Goal: Communication & Community: Answer question/provide support

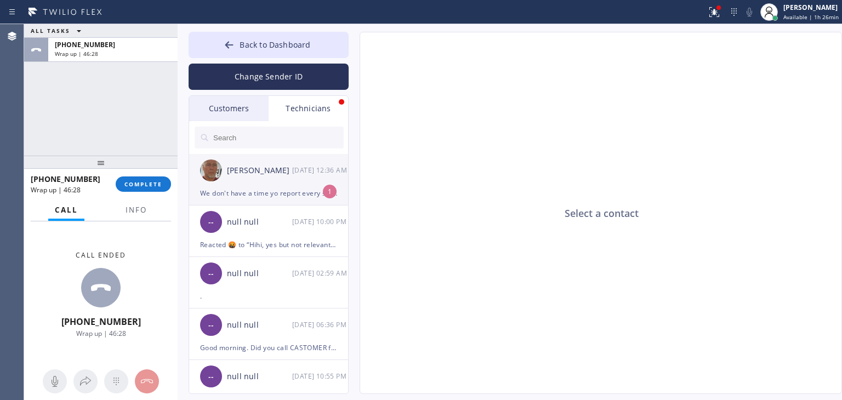
click at [259, 197] on div "We don't have a time yo report every step I explained in visit if takes 5-7 day…" at bounding box center [268, 193] width 137 height 13
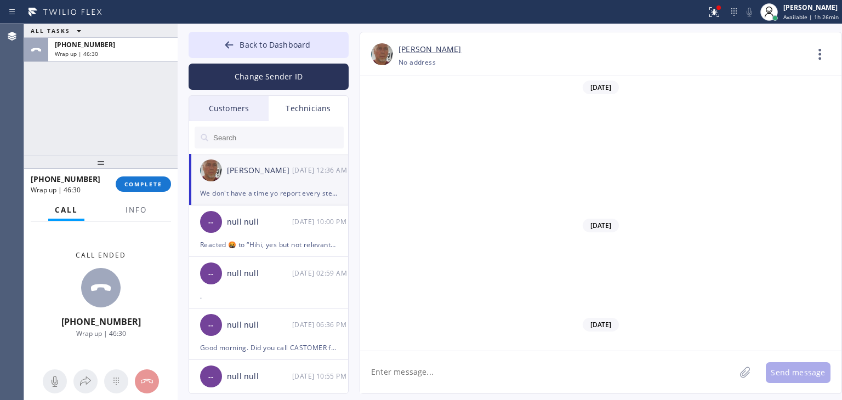
scroll to position [12897, 0]
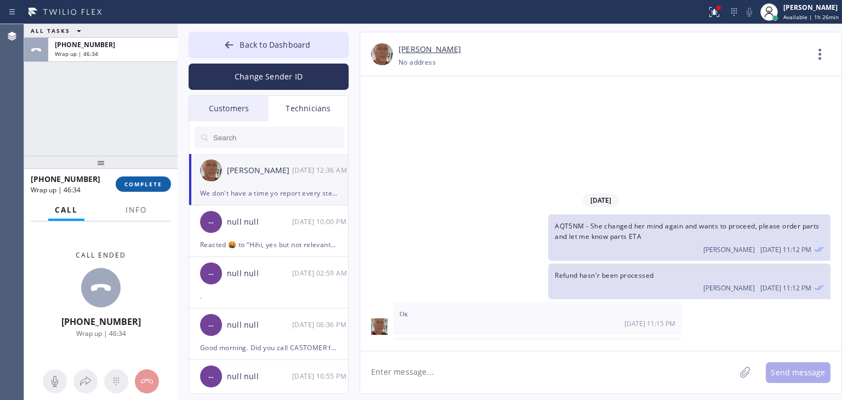
click at [118, 184] on button "COMPLETE" at bounding box center [143, 184] width 55 height 15
click at [423, 367] on textarea at bounding box center [547, 372] width 375 height 42
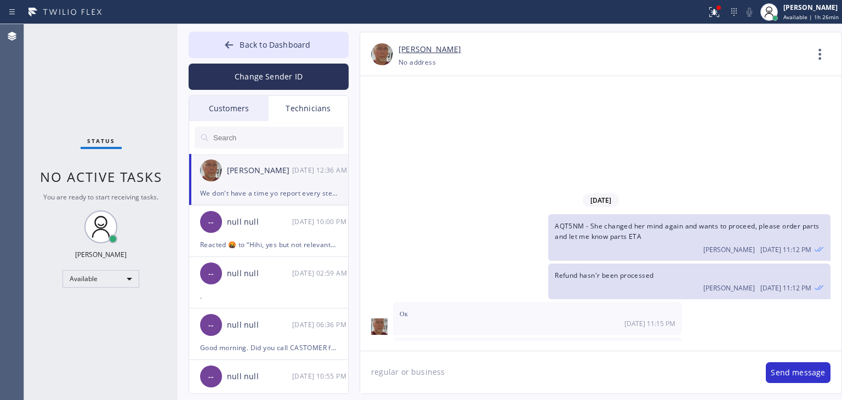
type textarea "regular or business?"
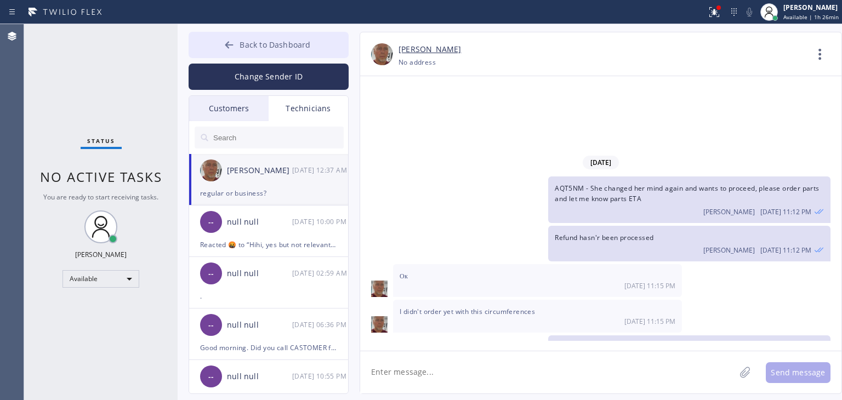
click at [256, 36] on button "Back to Dashboard" at bounding box center [269, 45] width 160 height 26
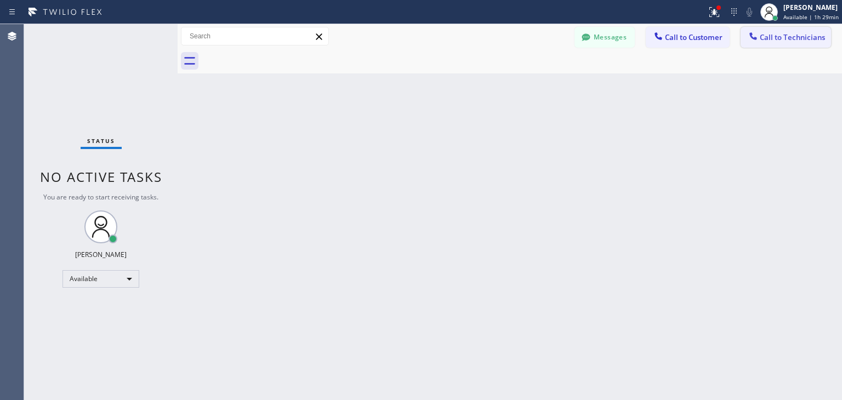
click at [767, 39] on span "Call to Technicians" at bounding box center [792, 37] width 65 height 10
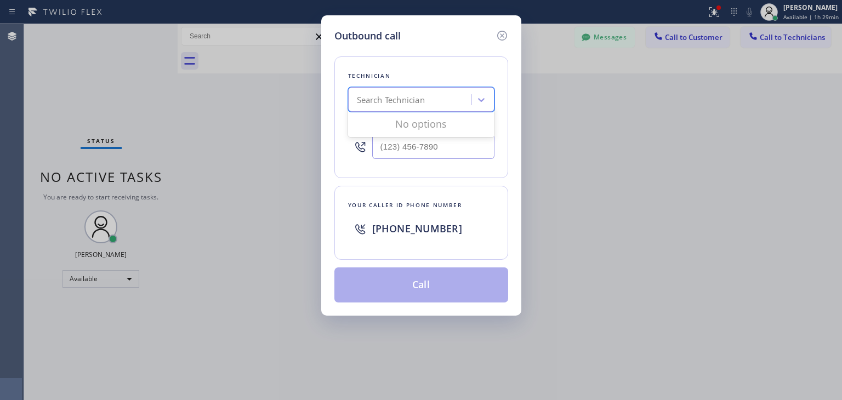
click at [442, 104] on div "Search Technician" at bounding box center [411, 99] width 120 height 19
type input "ibragim"
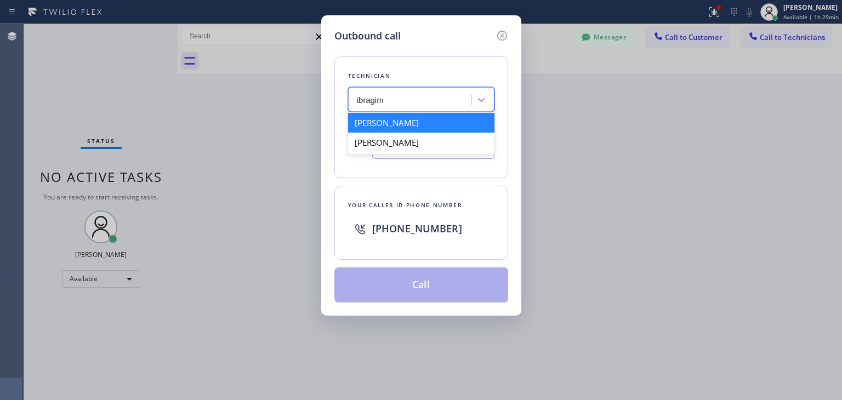
click at [412, 122] on div "[PERSON_NAME]" at bounding box center [421, 123] width 146 height 20
type input "[PHONE_NUMBER]"
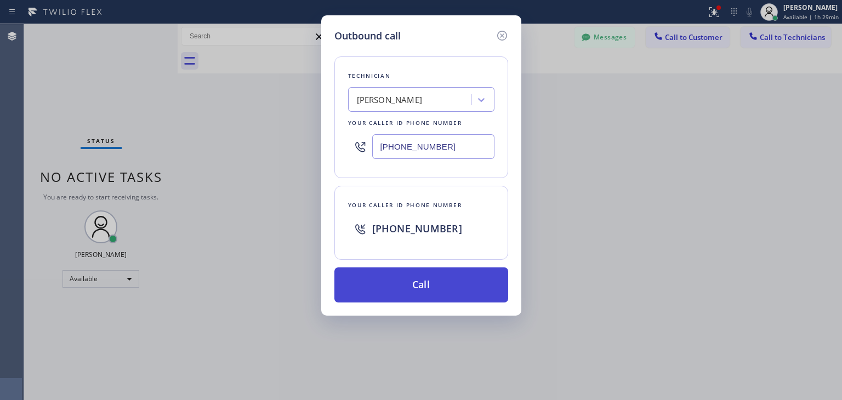
click at [438, 278] on button "Call" at bounding box center [421, 285] width 174 height 35
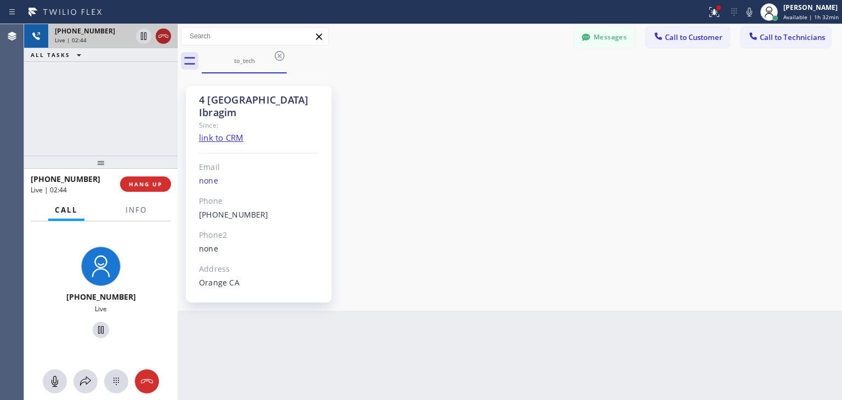
click at [163, 37] on icon at bounding box center [163, 36] width 13 height 13
click at [163, 37] on div "Live | 02:45" at bounding box center [113, 40] width 116 height 8
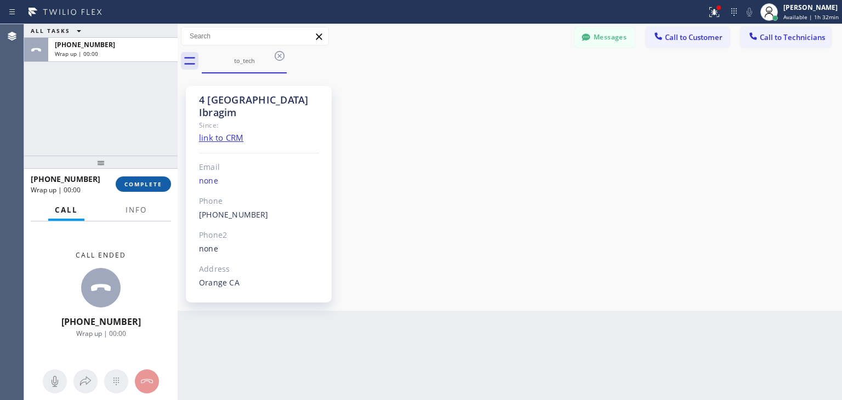
drag, startPoint x: 151, startPoint y: 198, endPoint x: 154, endPoint y: 191, distance: 7.5
click at [154, 191] on div "[PHONE_NUMBER] Wrap up | 00:00 COMPLETE" at bounding box center [101, 184] width 154 height 31
click at [154, 191] on button "COMPLETE" at bounding box center [143, 184] width 55 height 15
